Goal: Information Seeking & Learning: Compare options

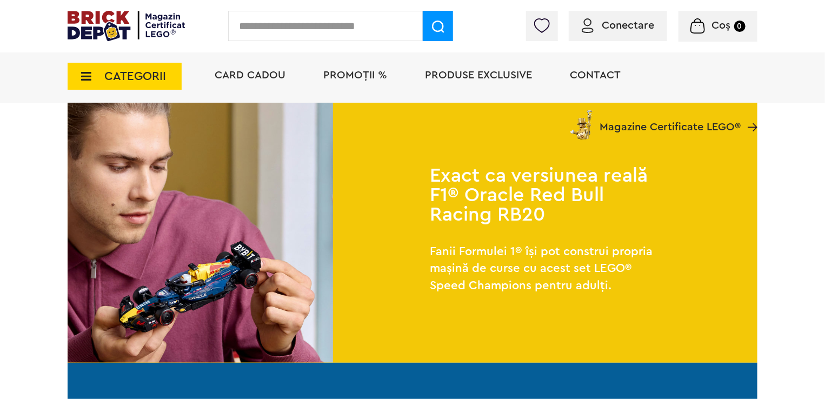
scroll to position [676, 0]
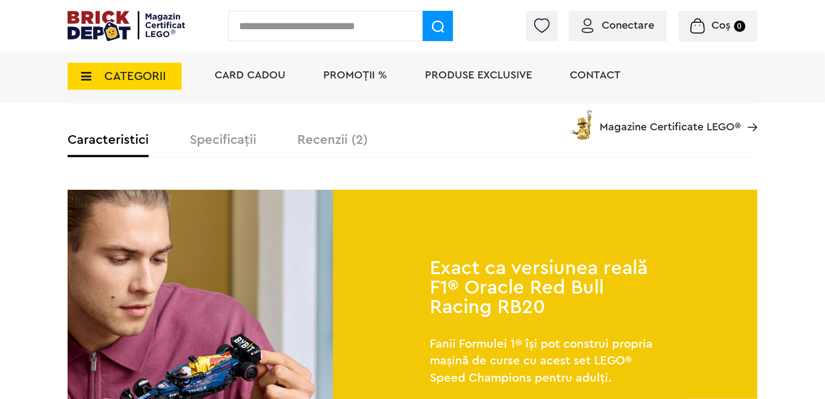
click at [328, 140] on label "Recenzii (2)" at bounding box center [333, 140] width 70 height 13
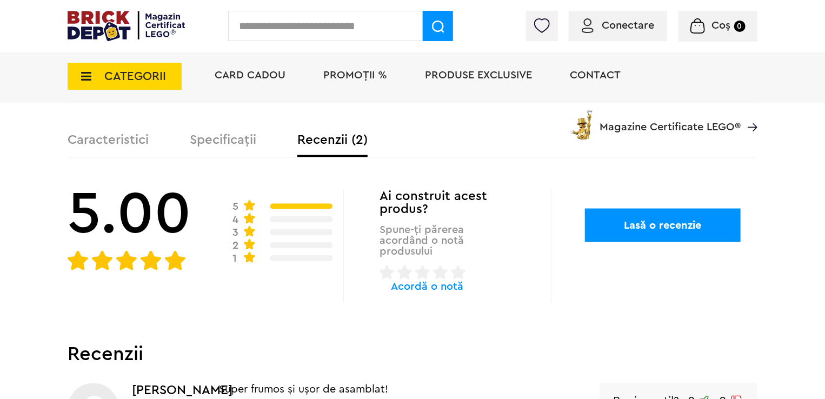
click at [220, 137] on div "Card Cadou PROMOȚII % Produse exclusive Contact Magazine Certificate LEGO®" at bounding box center [481, 94] width 554 height 89
click at [227, 141] on label "Specificații" at bounding box center [223, 140] width 67 height 13
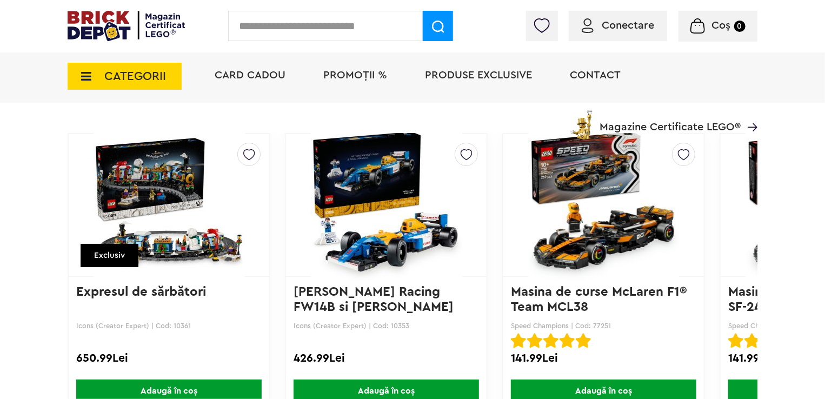
scroll to position [1542, 0]
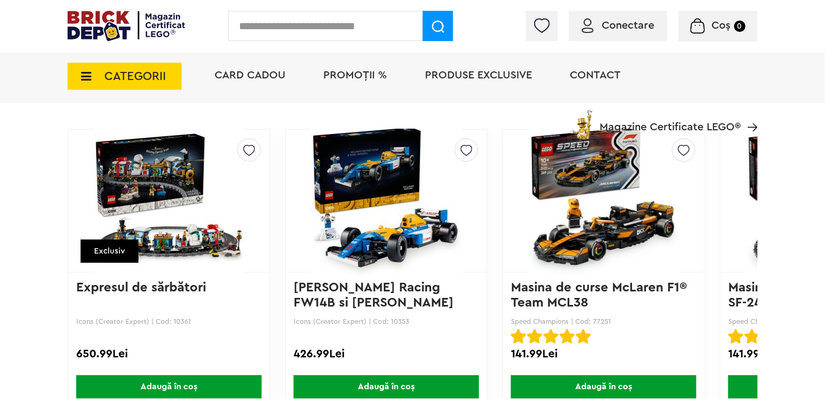
click at [402, 222] on img at bounding box center [387, 200] width 174 height 151
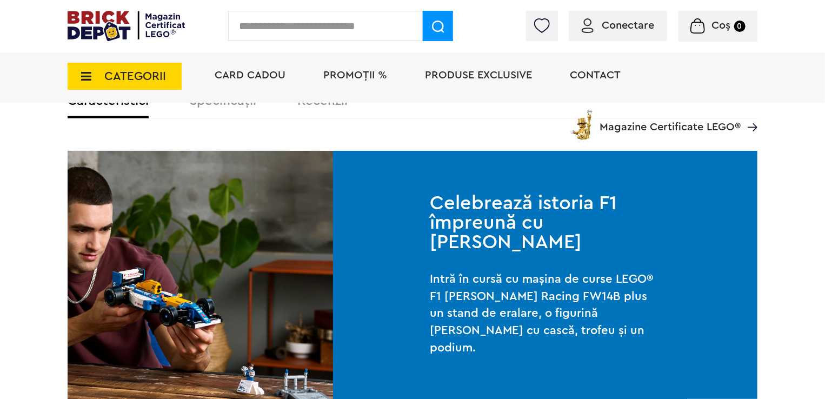
scroll to position [487, 0]
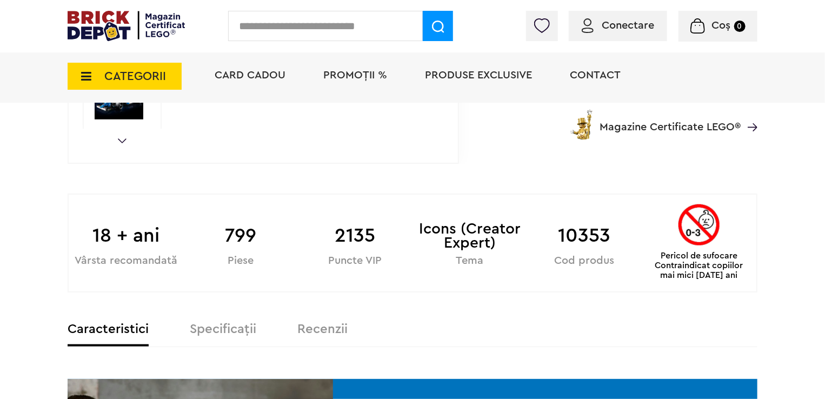
click at [238, 329] on label "Specificații" at bounding box center [223, 329] width 67 height 13
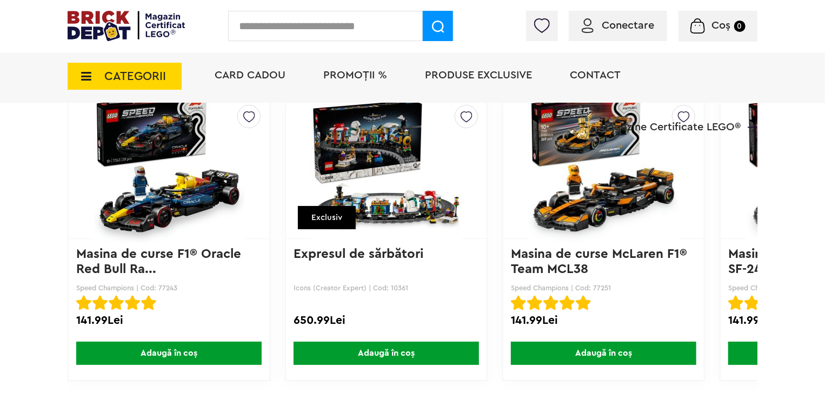
scroll to position [1515, 0]
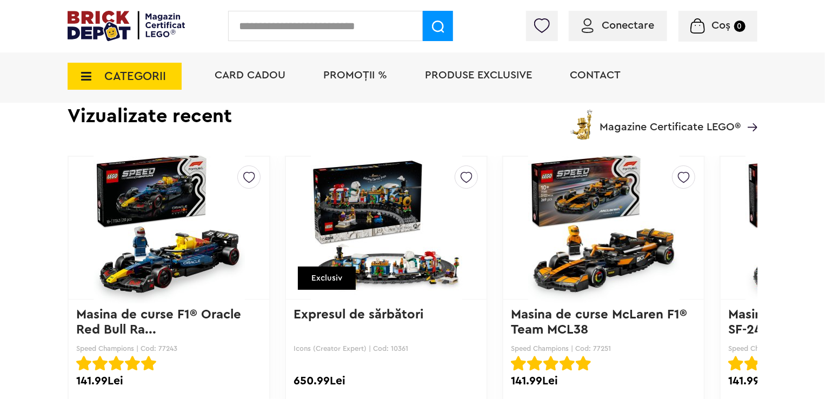
click at [750, 260] on img at bounding box center [822, 227] width 174 height 151
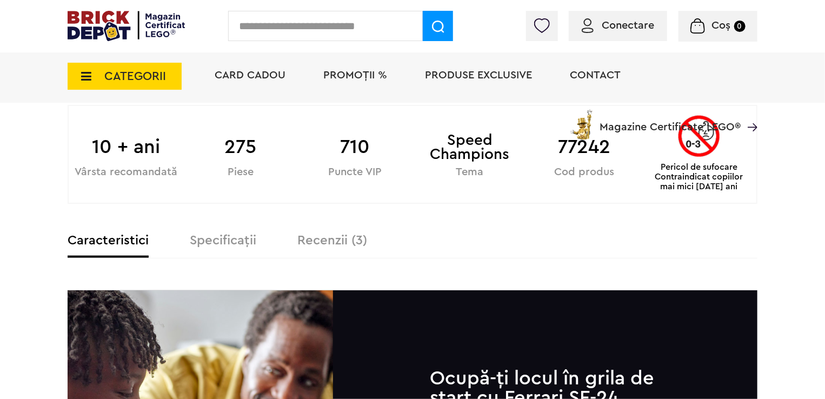
scroll to position [595, 0]
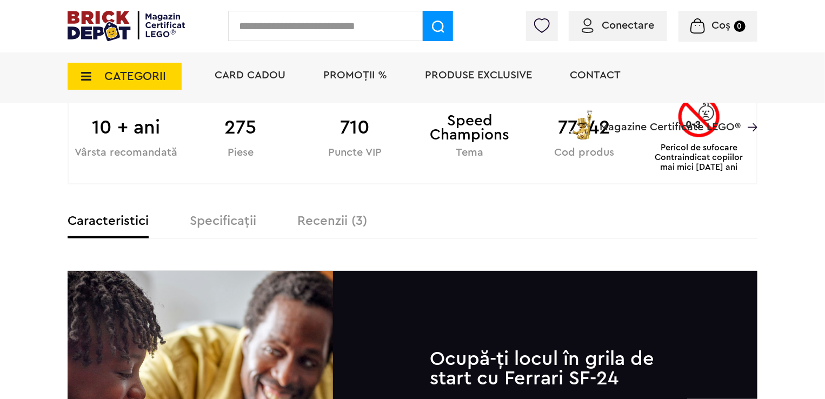
click at [232, 215] on label "Specificații" at bounding box center [223, 221] width 67 height 13
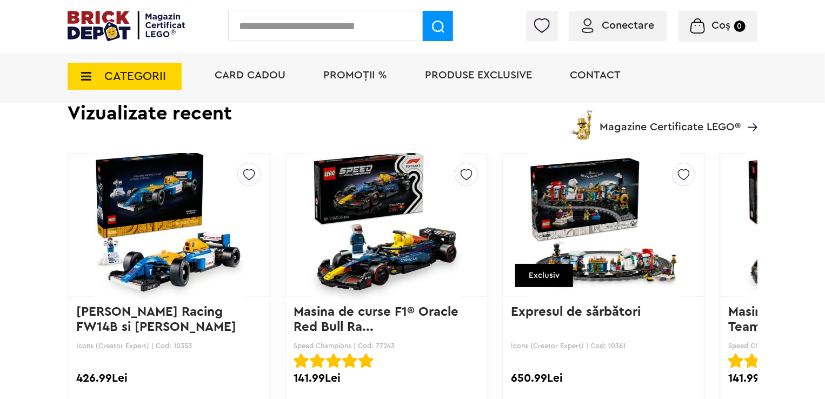
scroll to position [1461, 0]
